Goal: Information Seeking & Learning: Learn about a topic

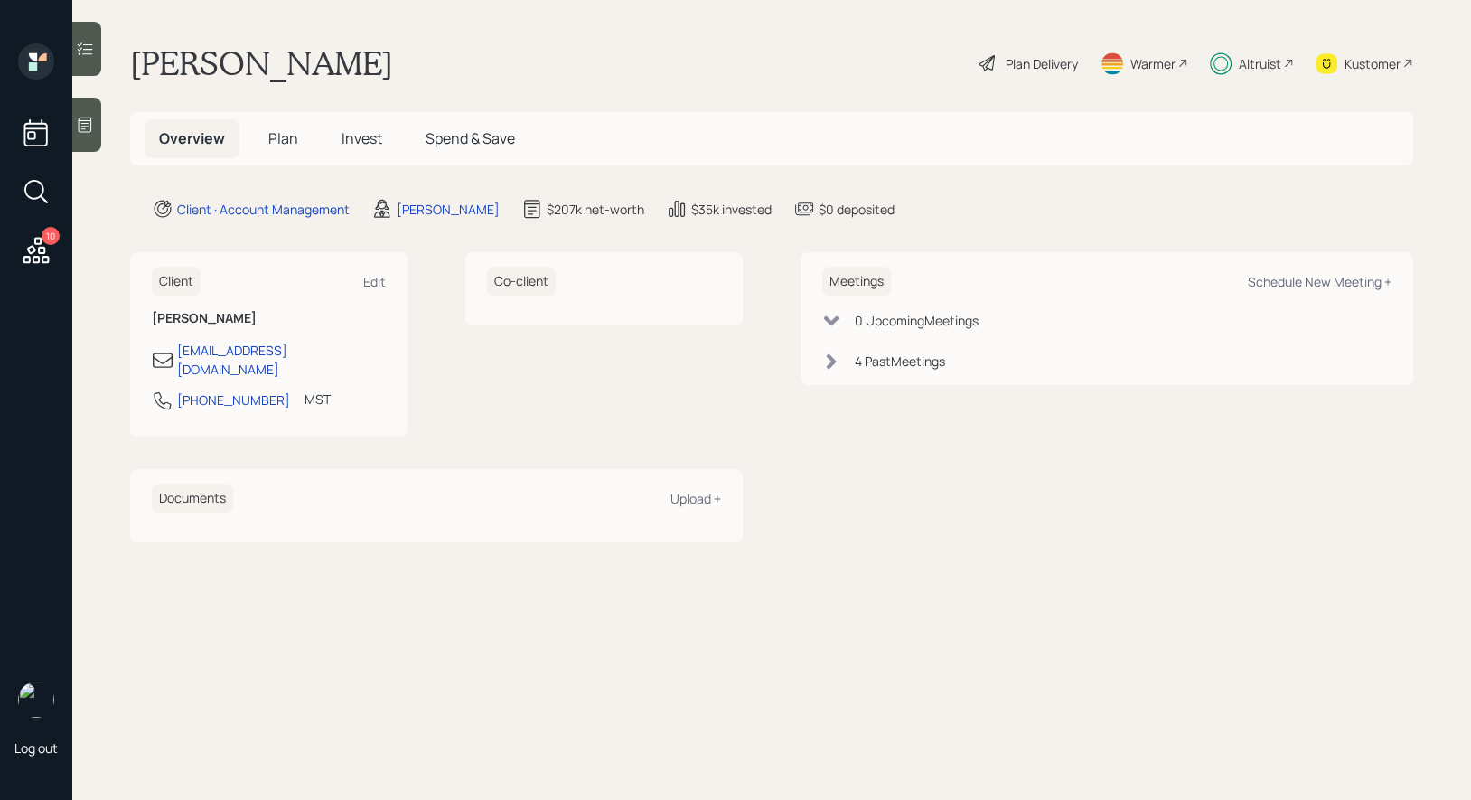
click at [1151, 55] on div "Warmer" at bounding box center [1152, 63] width 45 height 19
click at [358, 142] on span "Invest" at bounding box center [362, 138] width 41 height 20
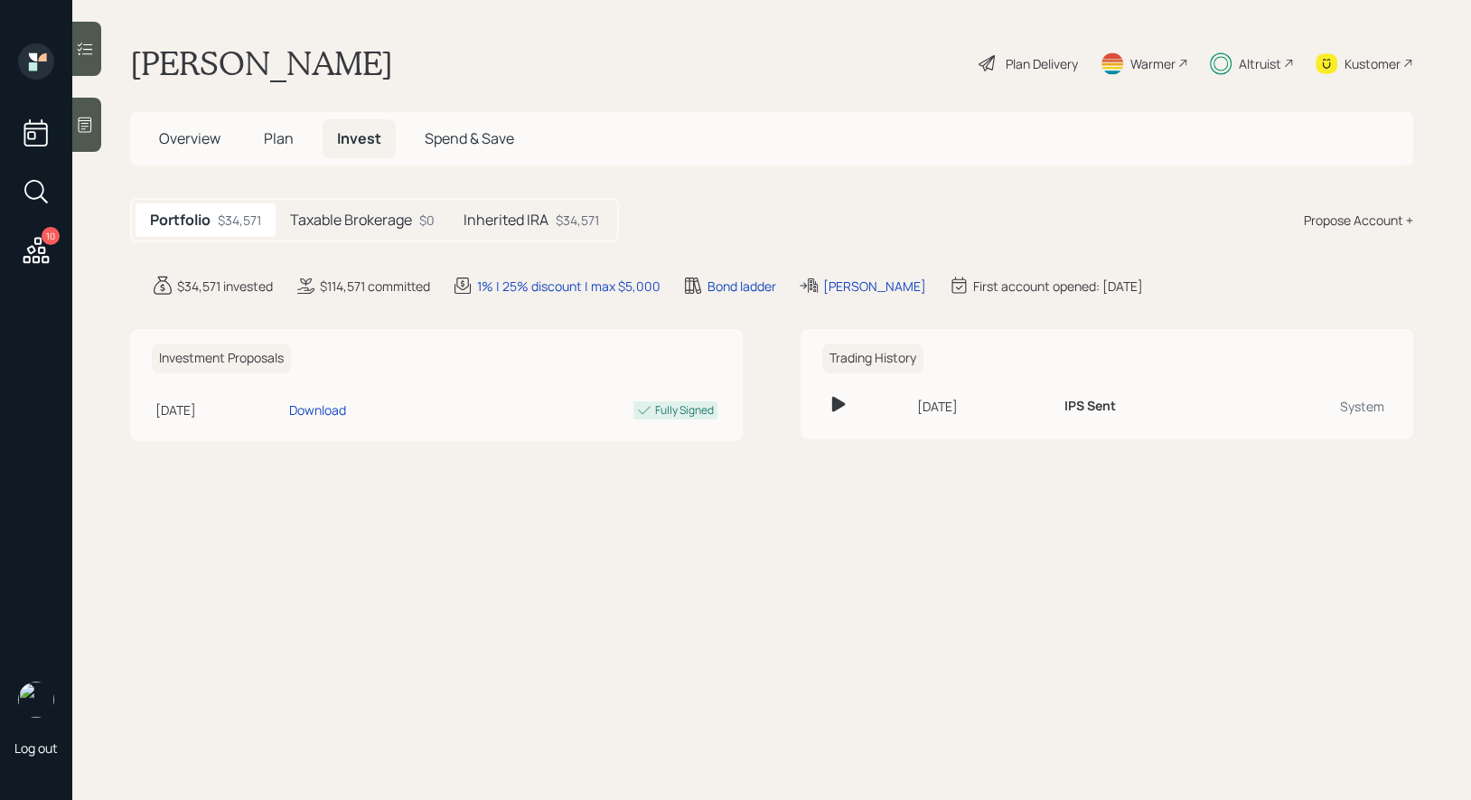
click at [332, 216] on h5 "Taxable Brokerage" at bounding box center [351, 219] width 122 height 17
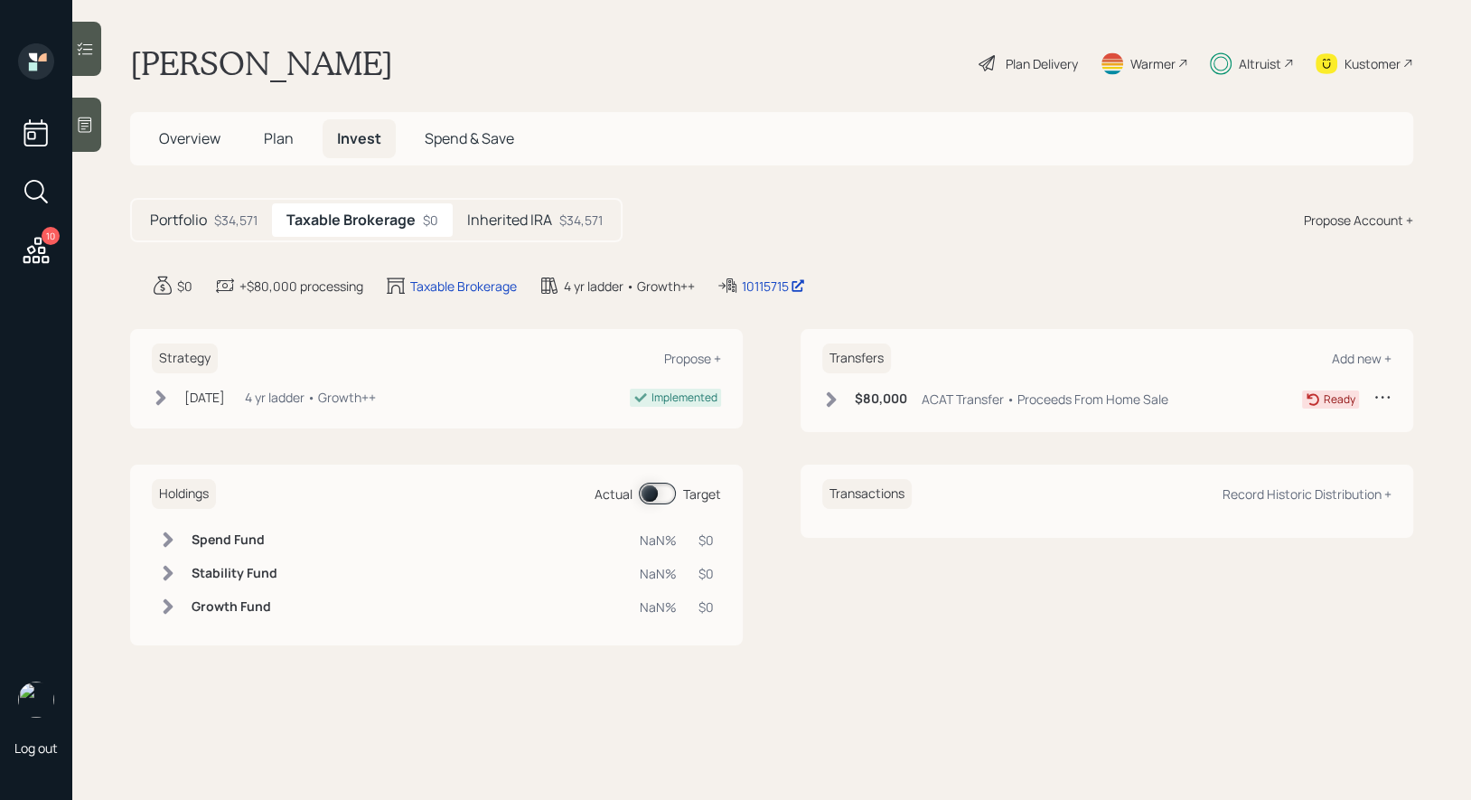
click at [497, 218] on h5 "Inherited IRA" at bounding box center [509, 219] width 85 height 17
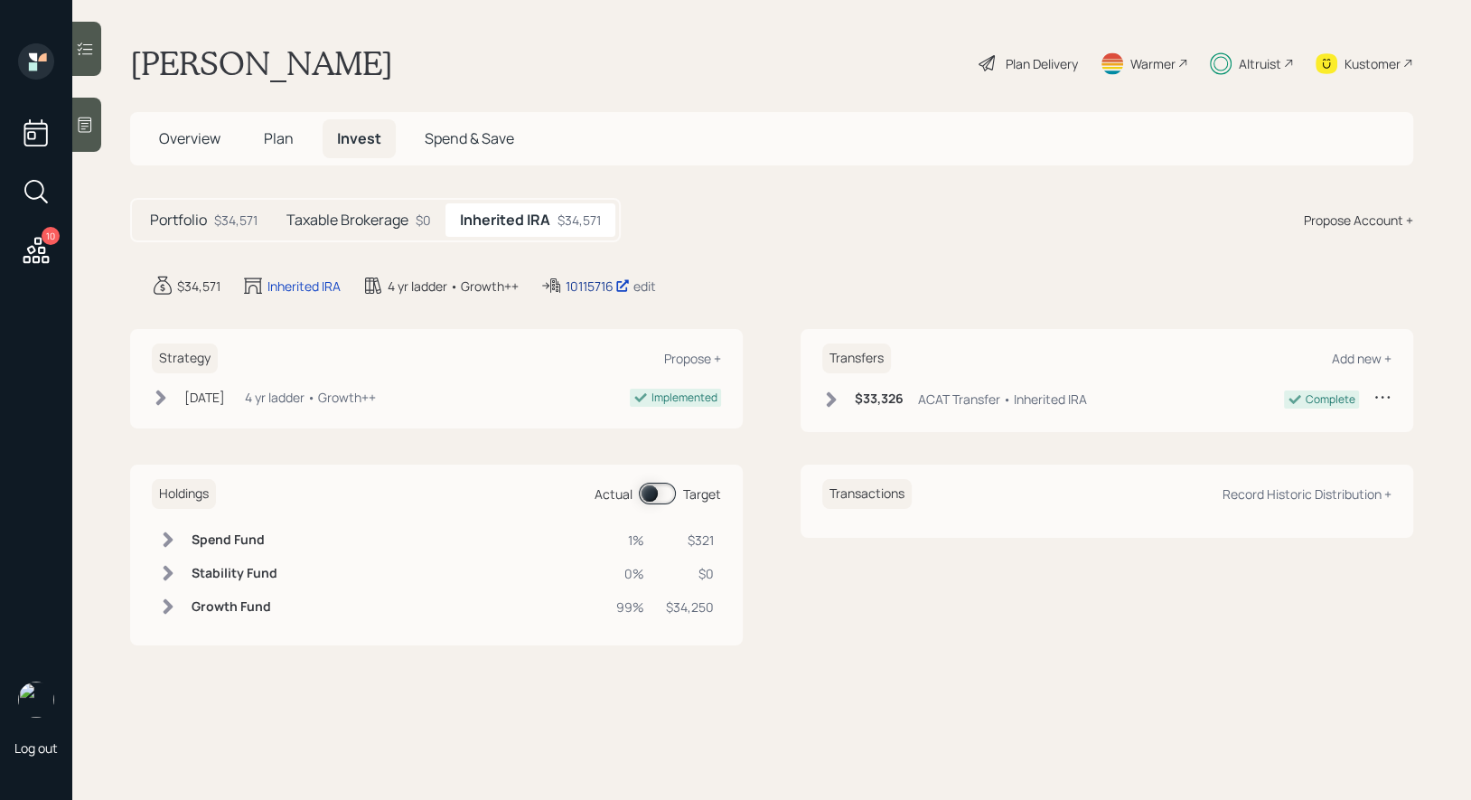
click at [583, 285] on div "10115716" at bounding box center [598, 285] width 64 height 19
